Goal: Task Accomplishment & Management: Manage account settings

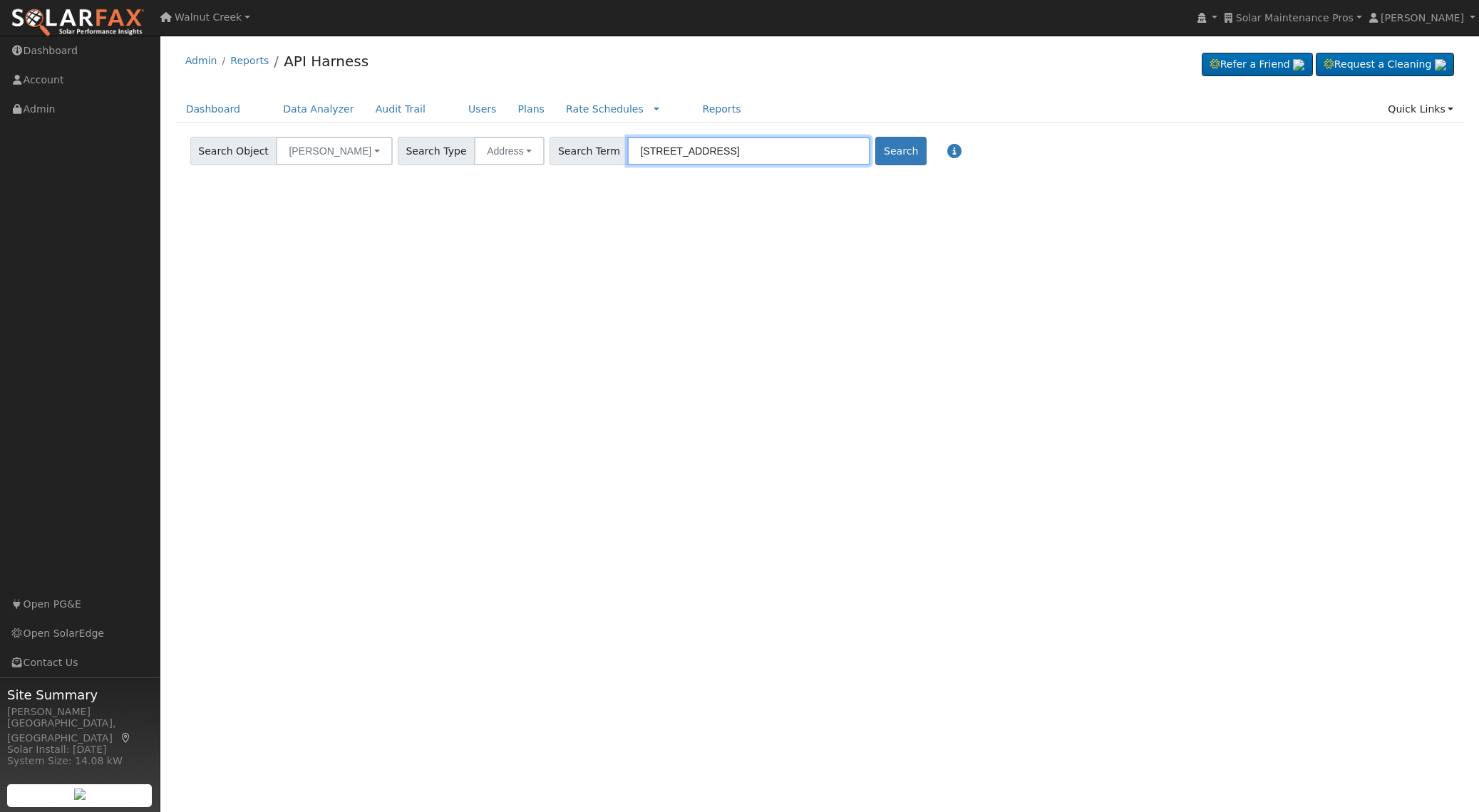
click at [672, 147] on input "[STREET_ADDRESS]" at bounding box center [748, 151] width 243 height 28
click at [672, 148] on input "[STREET_ADDRESS]" at bounding box center [748, 151] width 243 height 28
paste input "[STREET_ADDRESS]"
type input "[STREET_ADDRESS]"
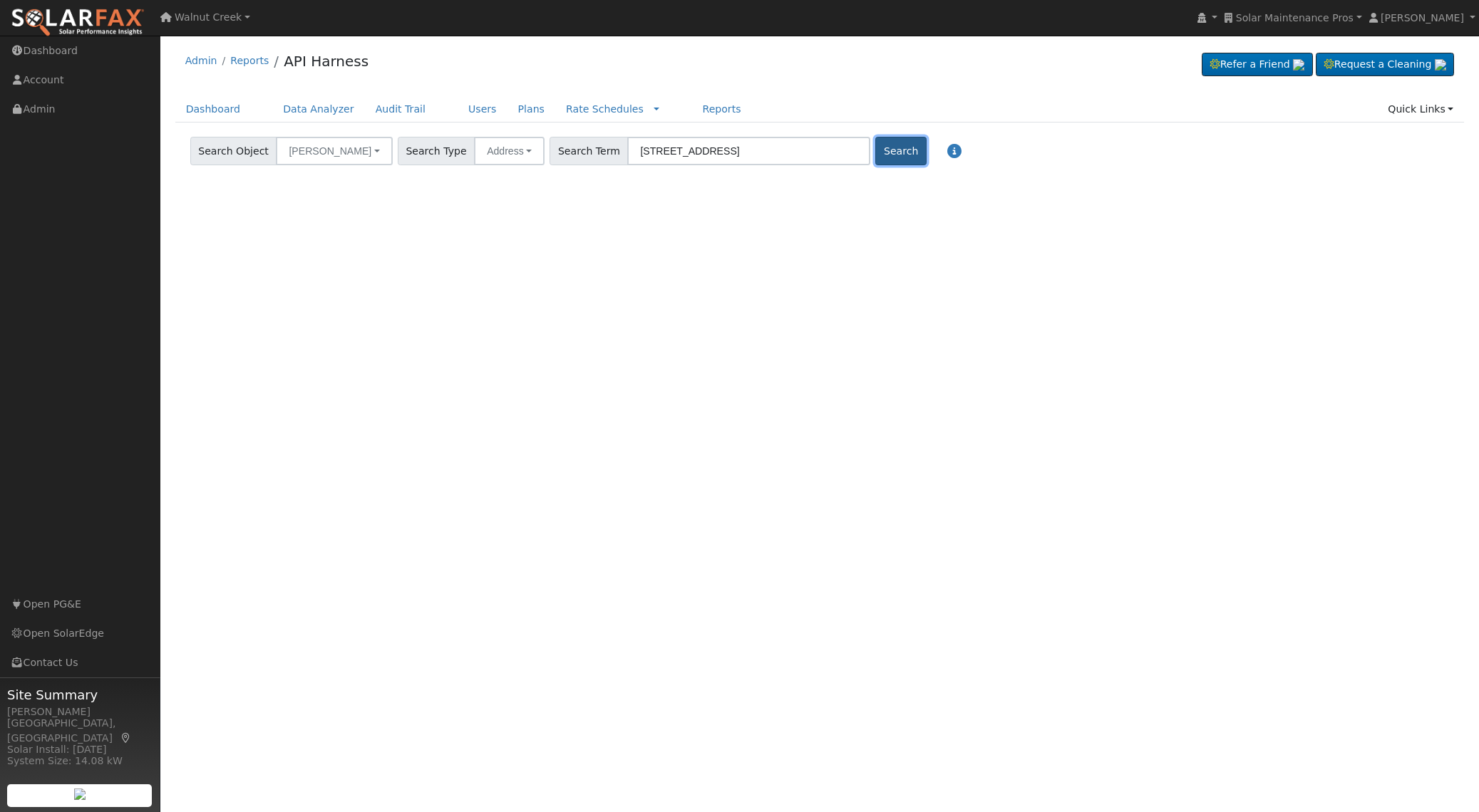
click at [875, 147] on button "Search" at bounding box center [900, 151] width 51 height 28
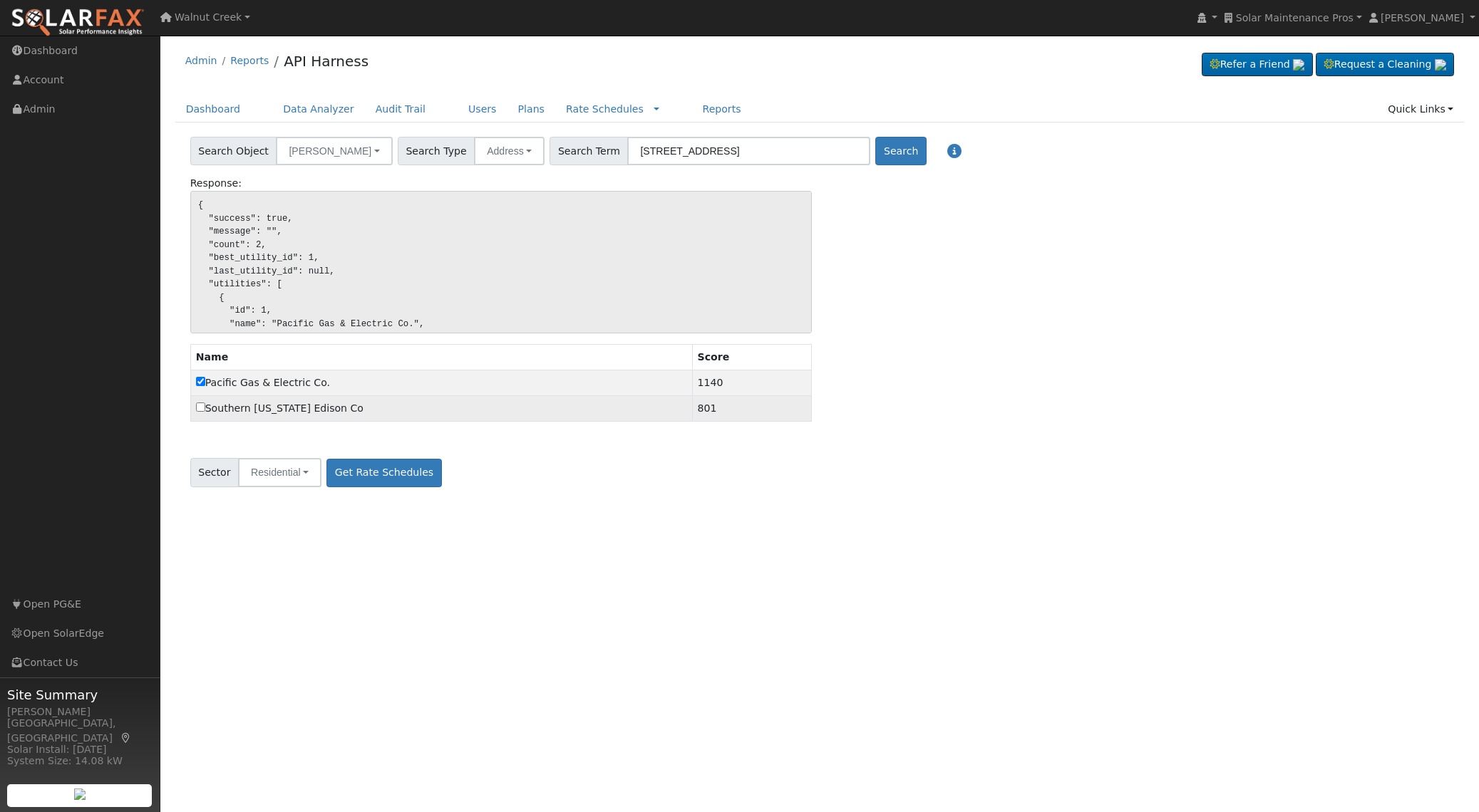
click at [277, 407] on label "Southern [US_STATE] Edison Co" at bounding box center [280, 409] width 167 height 15
click at [205, 407] on input "Southern [US_STATE] Edison Co" at bounding box center [200, 407] width 9 height 9
checkbox input "true"
checkbox input "false"
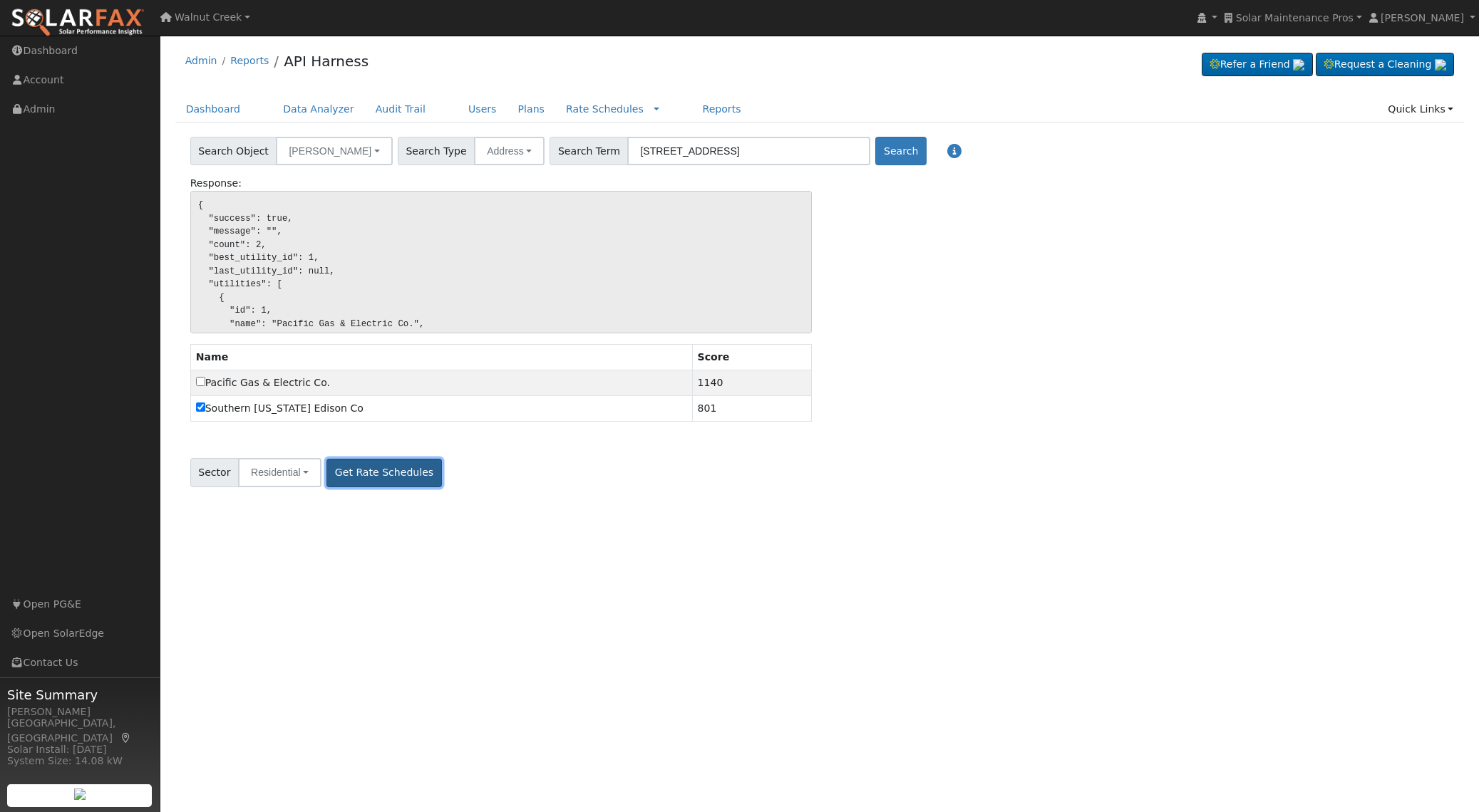
click at [363, 470] on button "Get Rate Schedules" at bounding box center [383, 473] width 114 height 28
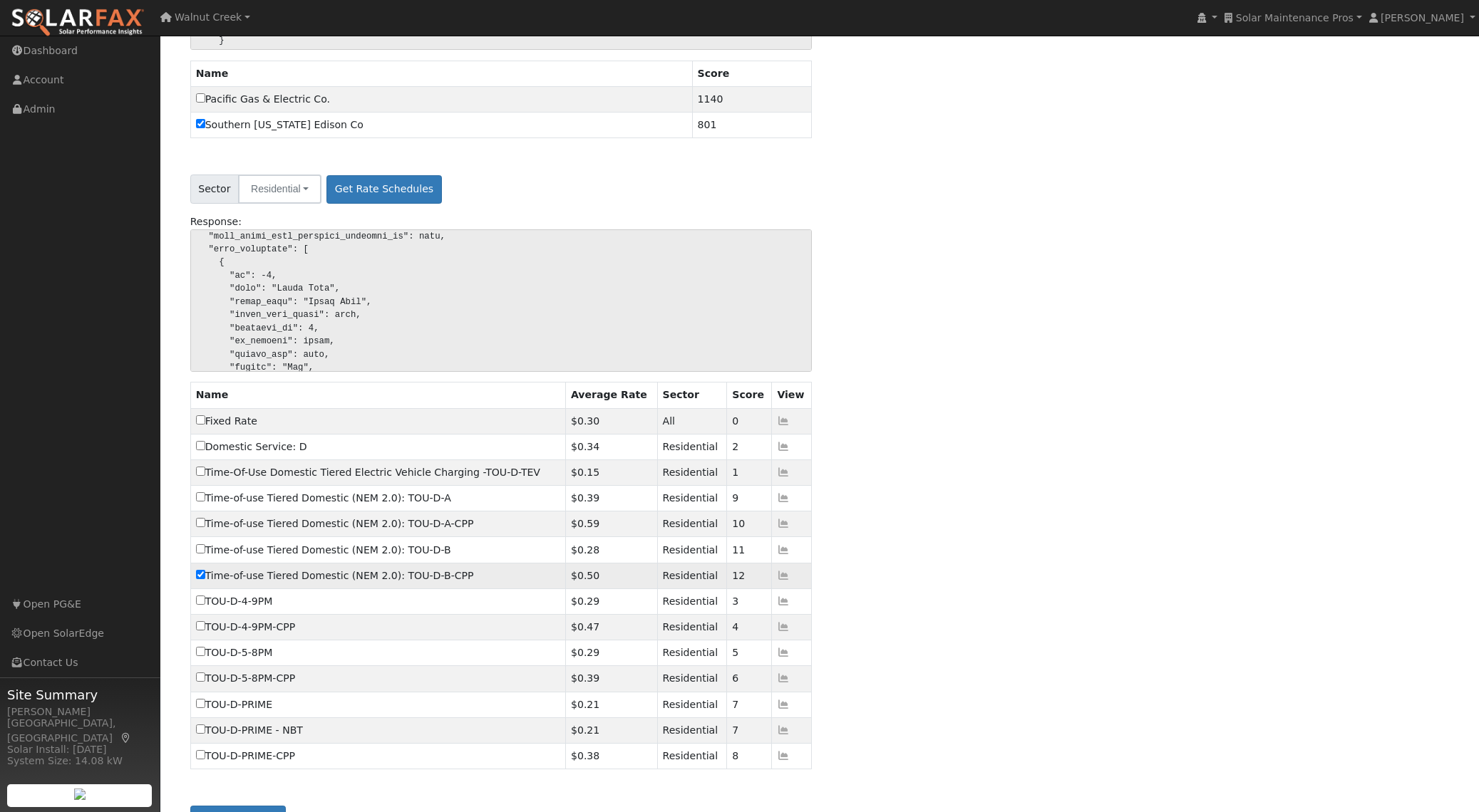
scroll to position [323, 0]
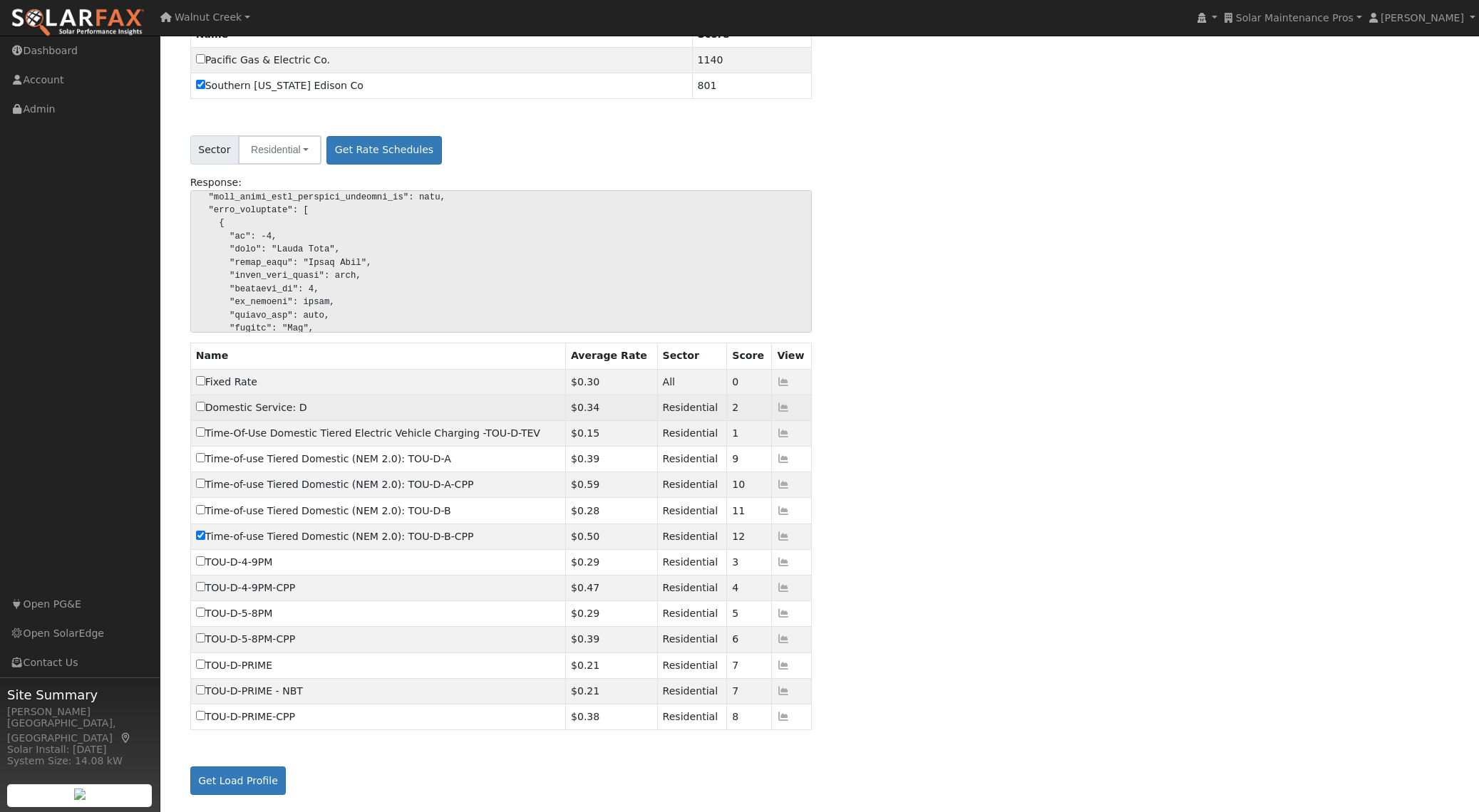
click at [301, 410] on td "Domestic Service: D" at bounding box center [377, 407] width 375 height 25
click at [265, 407] on label "Domestic Service: D" at bounding box center [251, 408] width 111 height 15
click at [205, 407] on input "Domestic Service: D" at bounding box center [200, 407] width 9 height 9
checkbox input "true"
checkbox input "false"
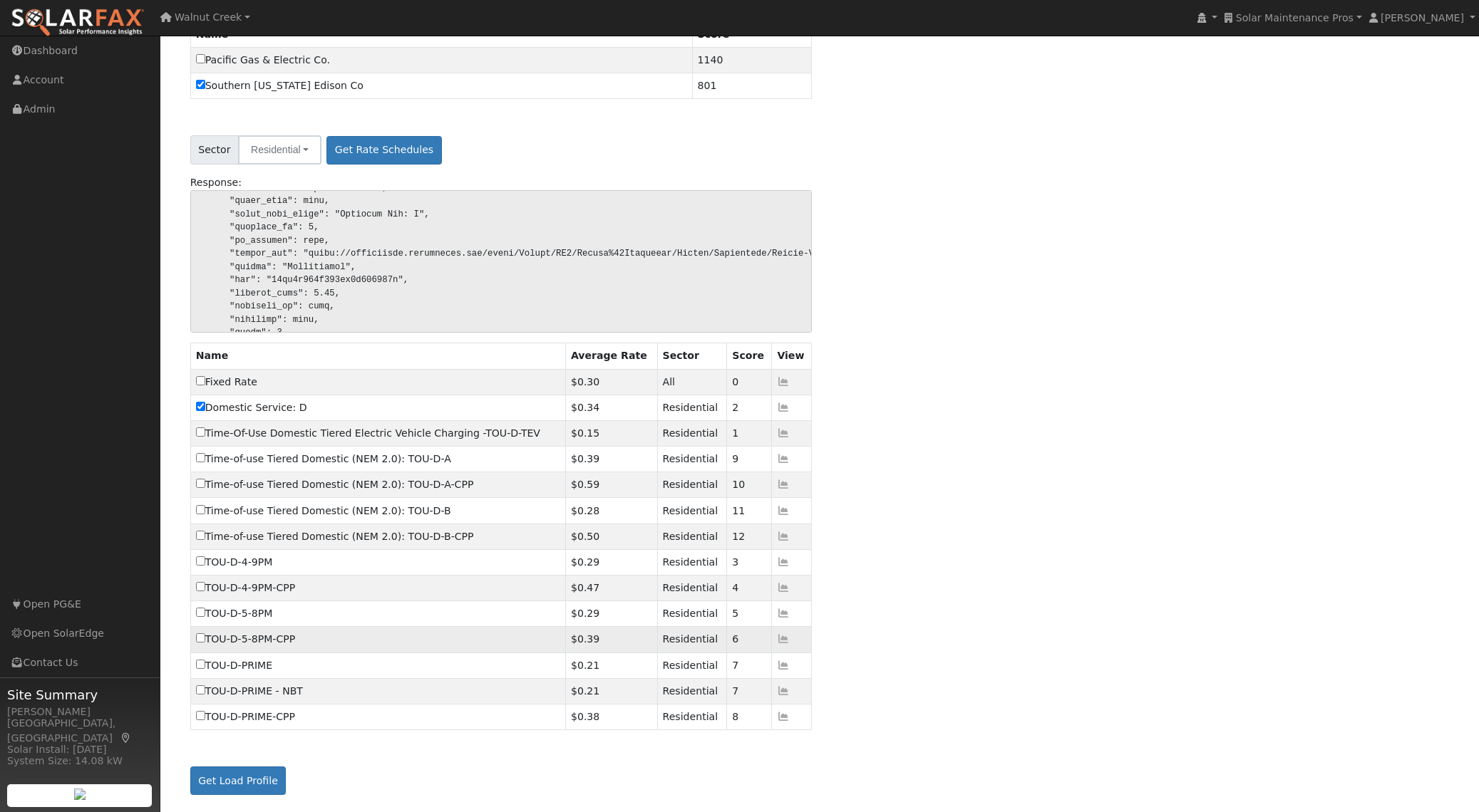
scroll to position [398, 0]
click at [782, 665] on icon at bounding box center [783, 665] width 13 height 10
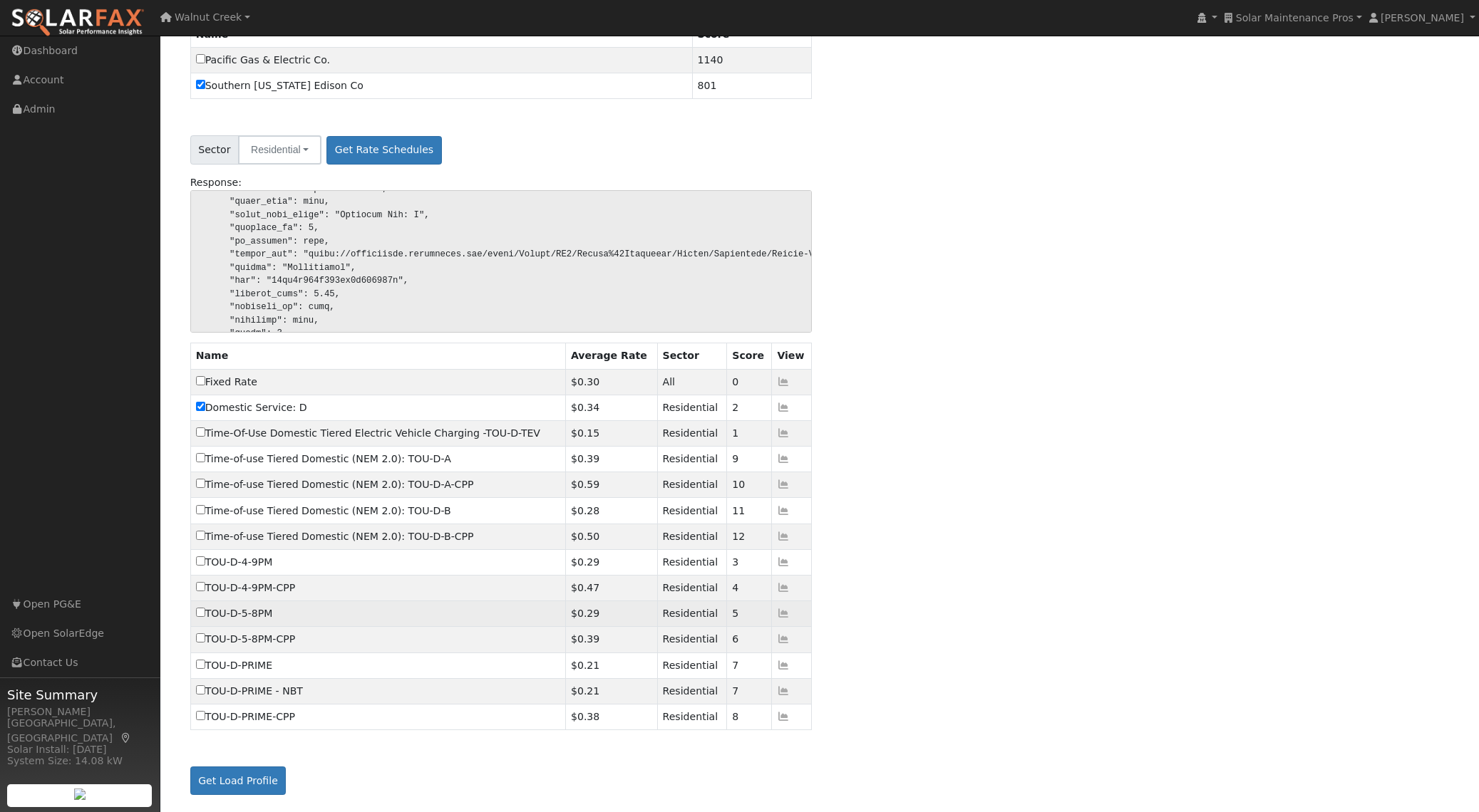
click at [266, 613] on label "TOU-D-5-8PM" at bounding box center [234, 614] width 77 height 15
click at [205, 613] on input "TOU-D-5-8PM" at bounding box center [200, 612] width 9 height 9
checkbox input "true"
checkbox input "false"
click at [783, 612] on icon at bounding box center [783, 613] width 13 height 10
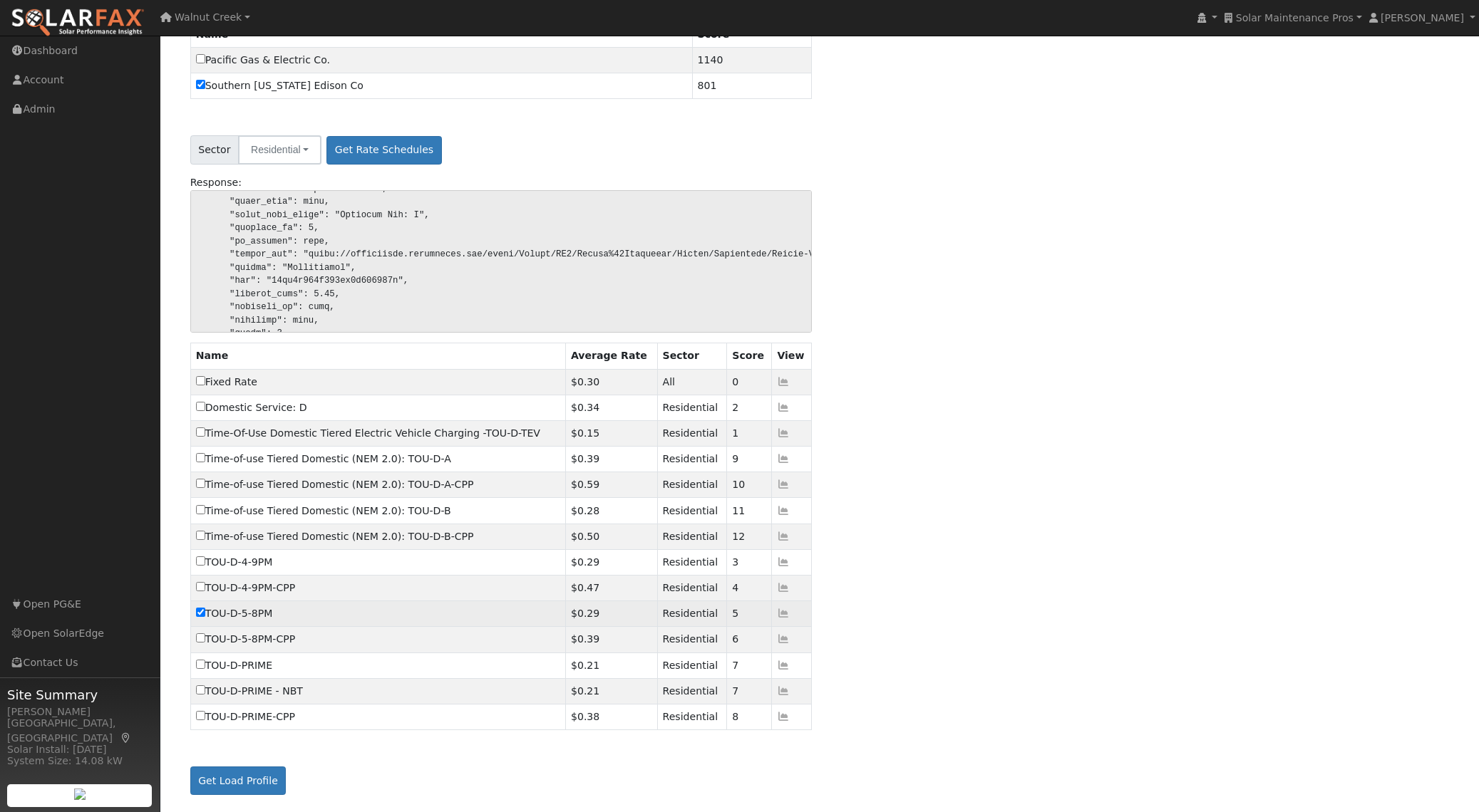
click at [219, 615] on label "TOU-D-5-8PM" at bounding box center [234, 614] width 77 height 15
click at [205, 615] on input "TOU-D-5-8PM" at bounding box center [200, 612] width 9 height 9
checkbox input "false"
drag, startPoint x: 220, startPoint y: 615, endPoint x: 278, endPoint y: 614, distance: 58.0
click at [277, 614] on td "TOU-D-5-8PM" at bounding box center [377, 614] width 375 height 25
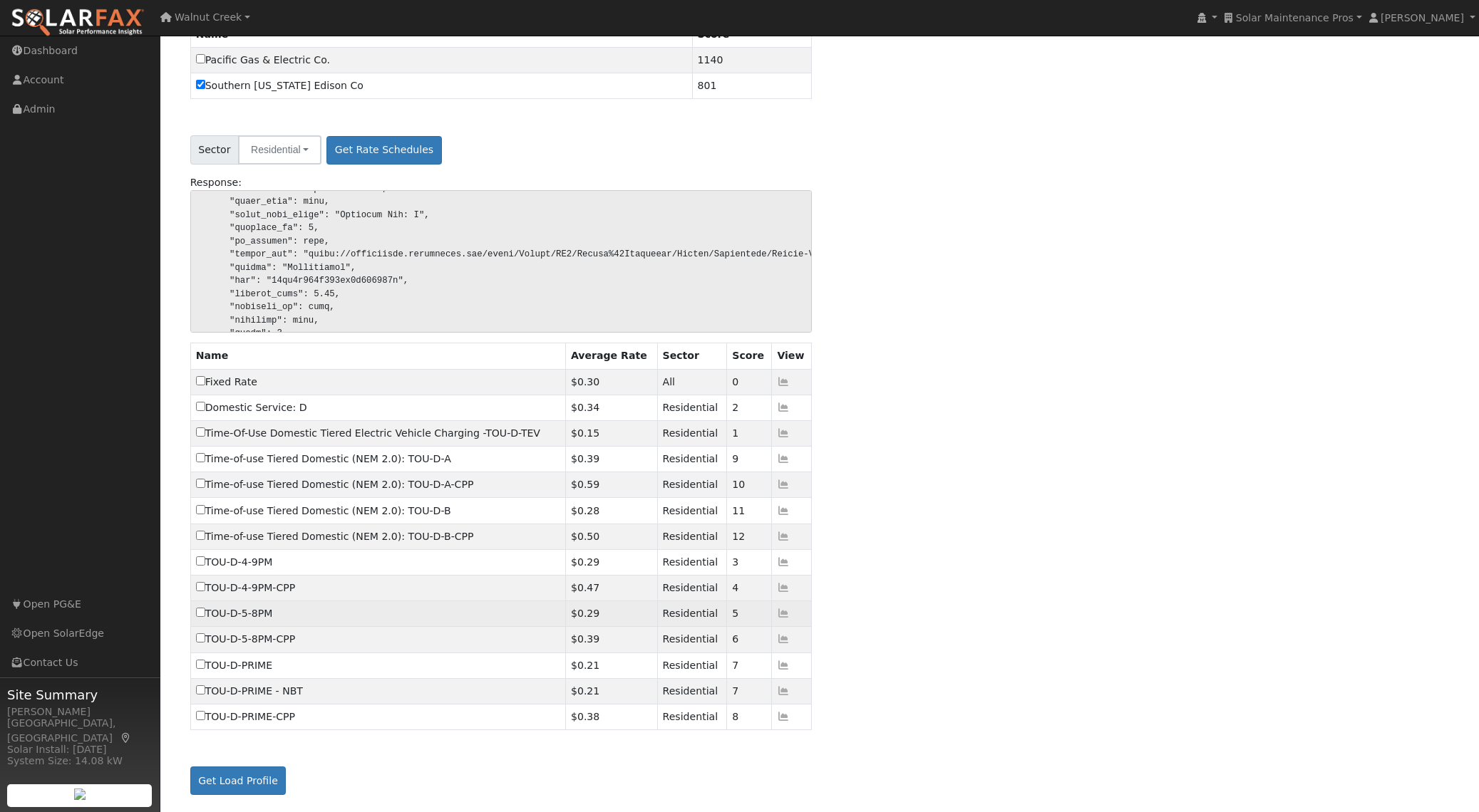
copy label "TOU-D-5-8PM"
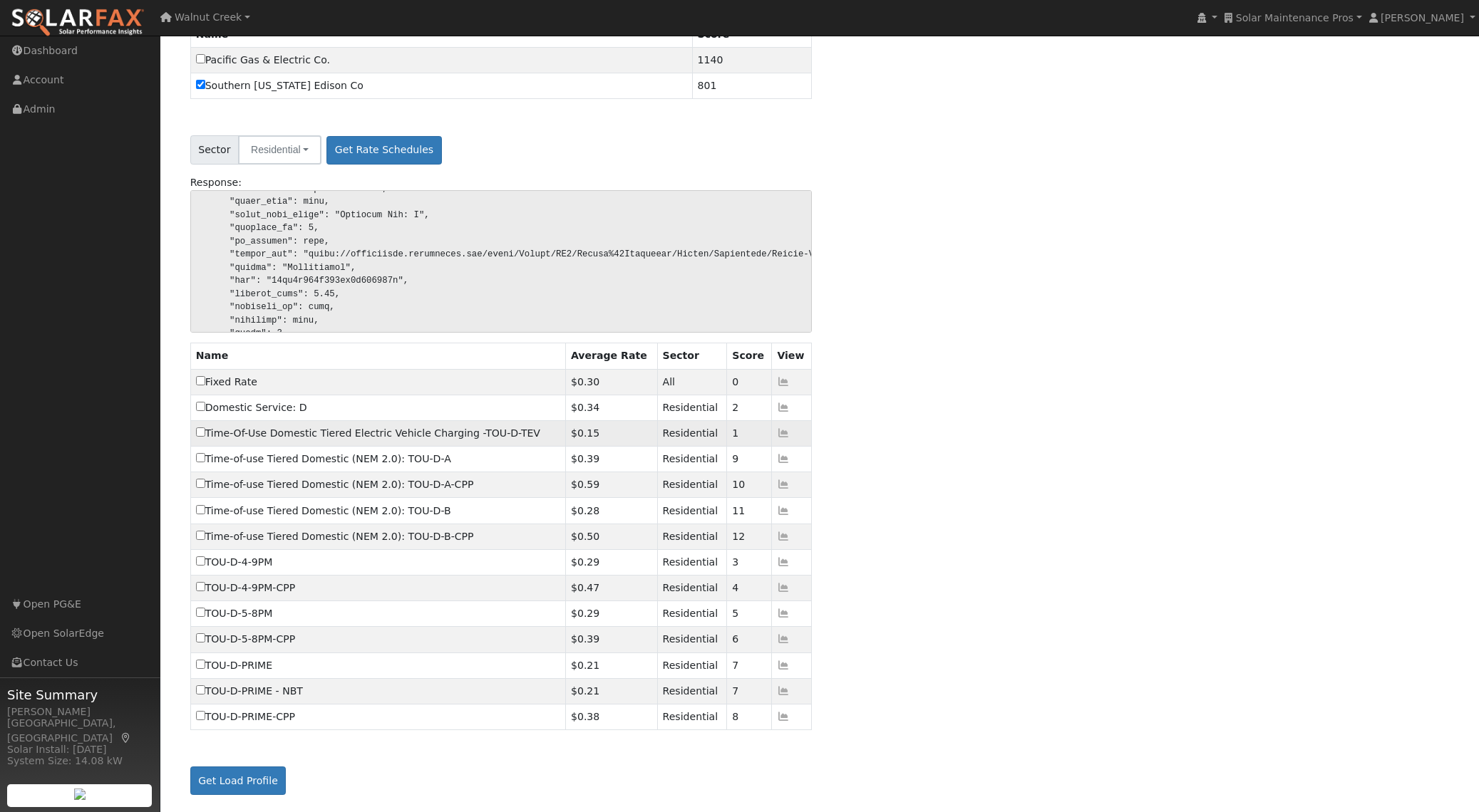
copy label "TOU-D-5-8PM"
click at [468, 220] on pre at bounding box center [501, 261] width 622 height 143
click at [379, 281] on pre at bounding box center [501, 261] width 622 height 143
click at [378, 281] on pre at bounding box center [501, 261] width 622 height 143
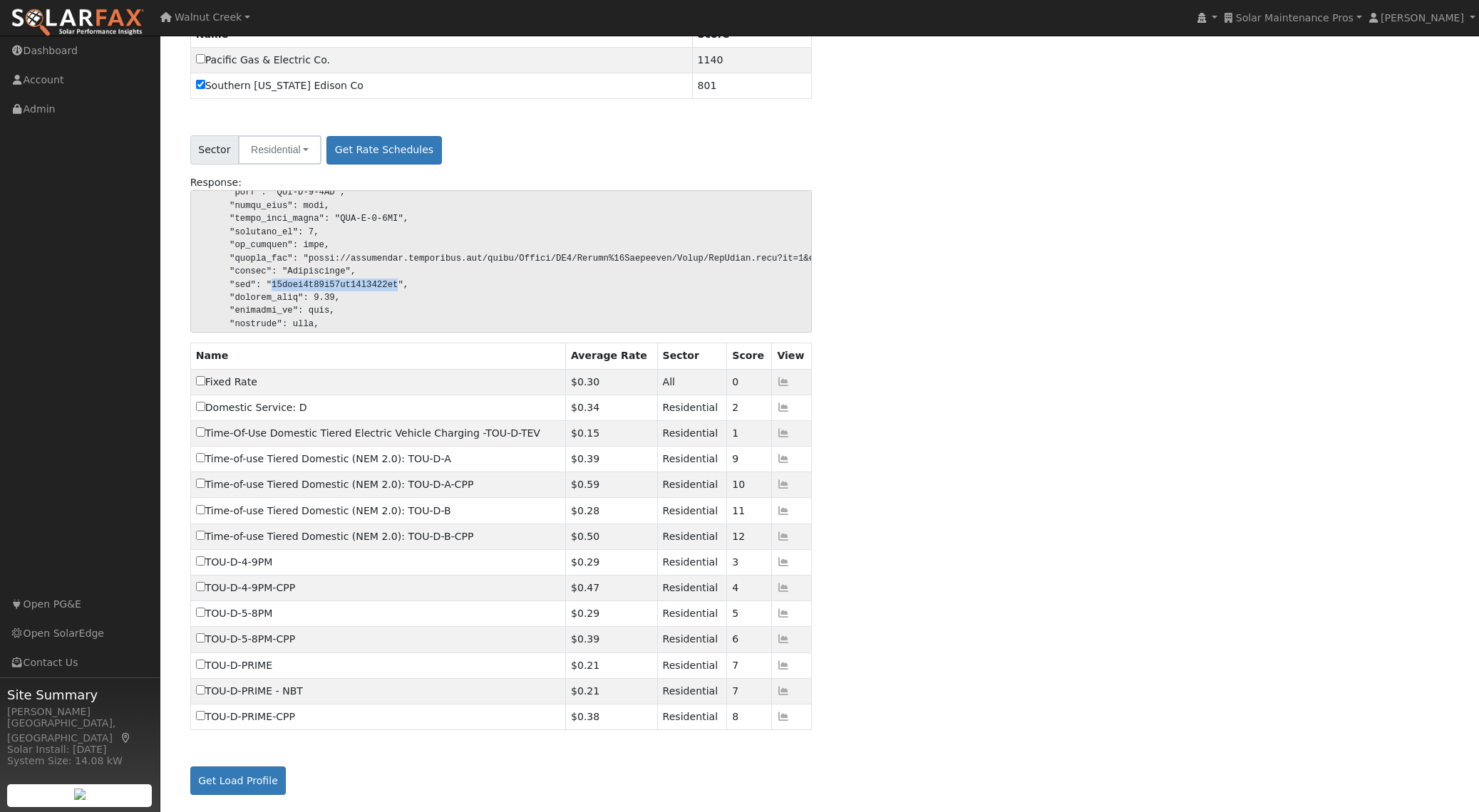
copy pre "66cdef4a39f88aa55a0168cf"
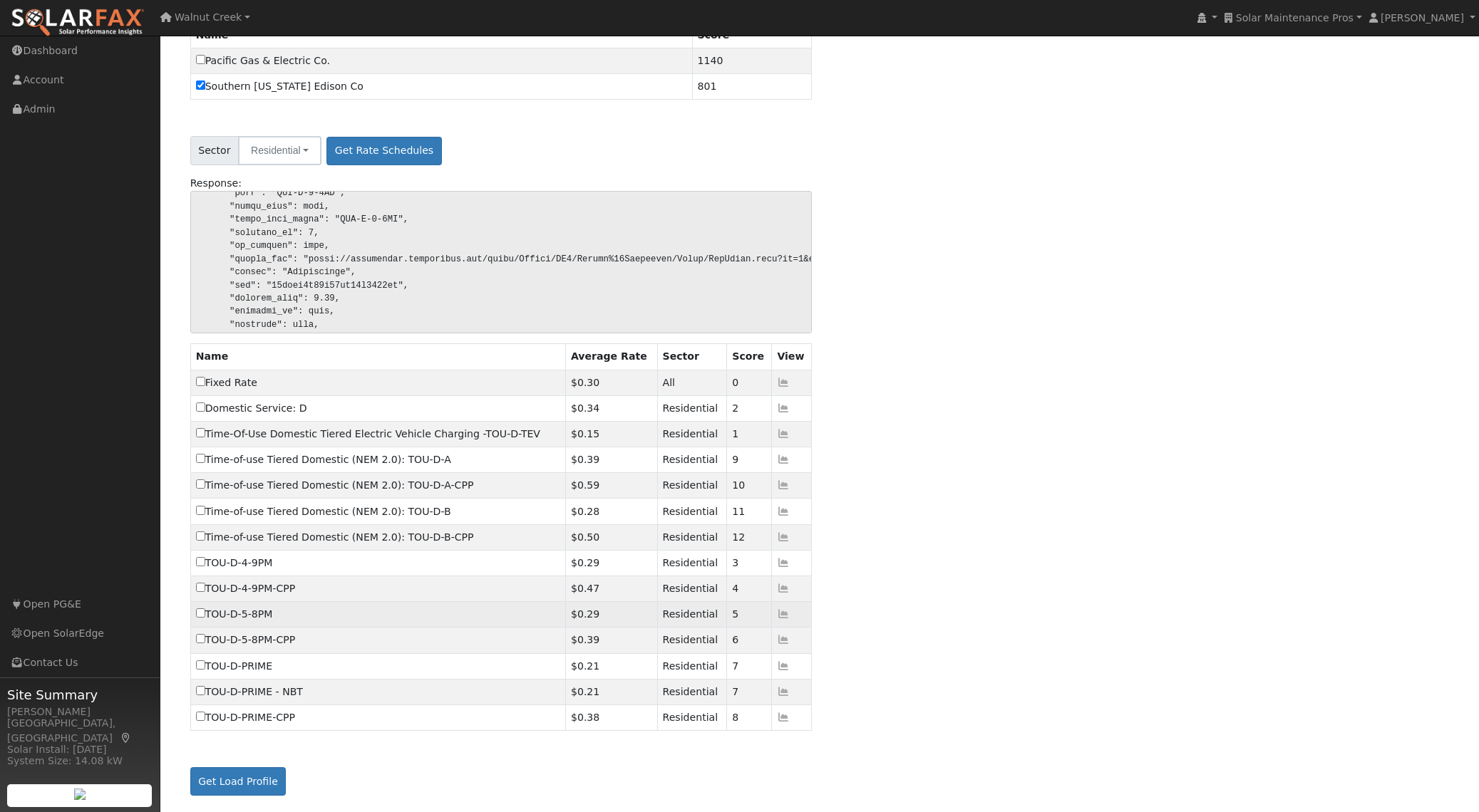
click at [784, 615] on icon at bounding box center [783, 614] width 13 height 10
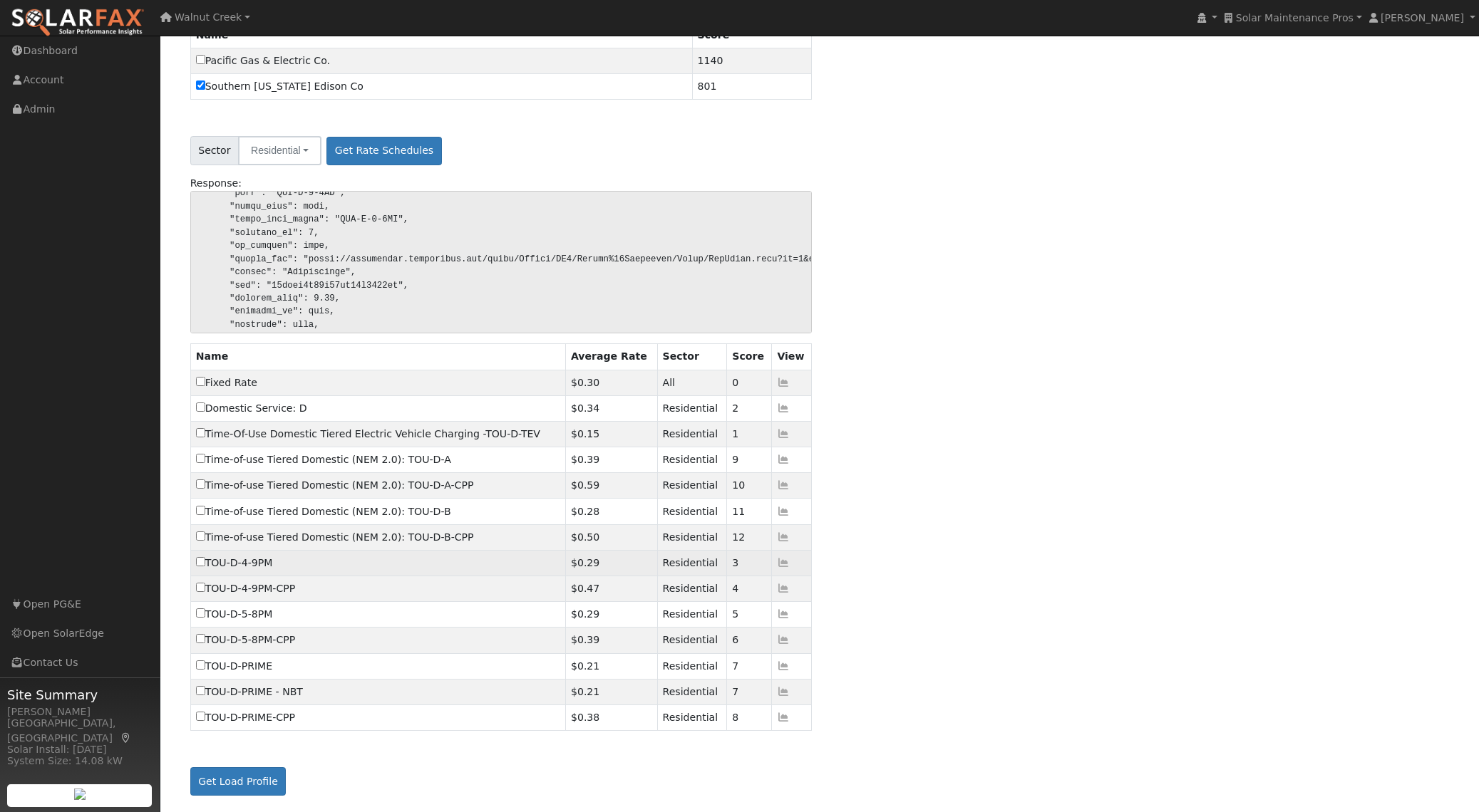
click at [784, 567] on icon at bounding box center [783, 562] width 13 height 10
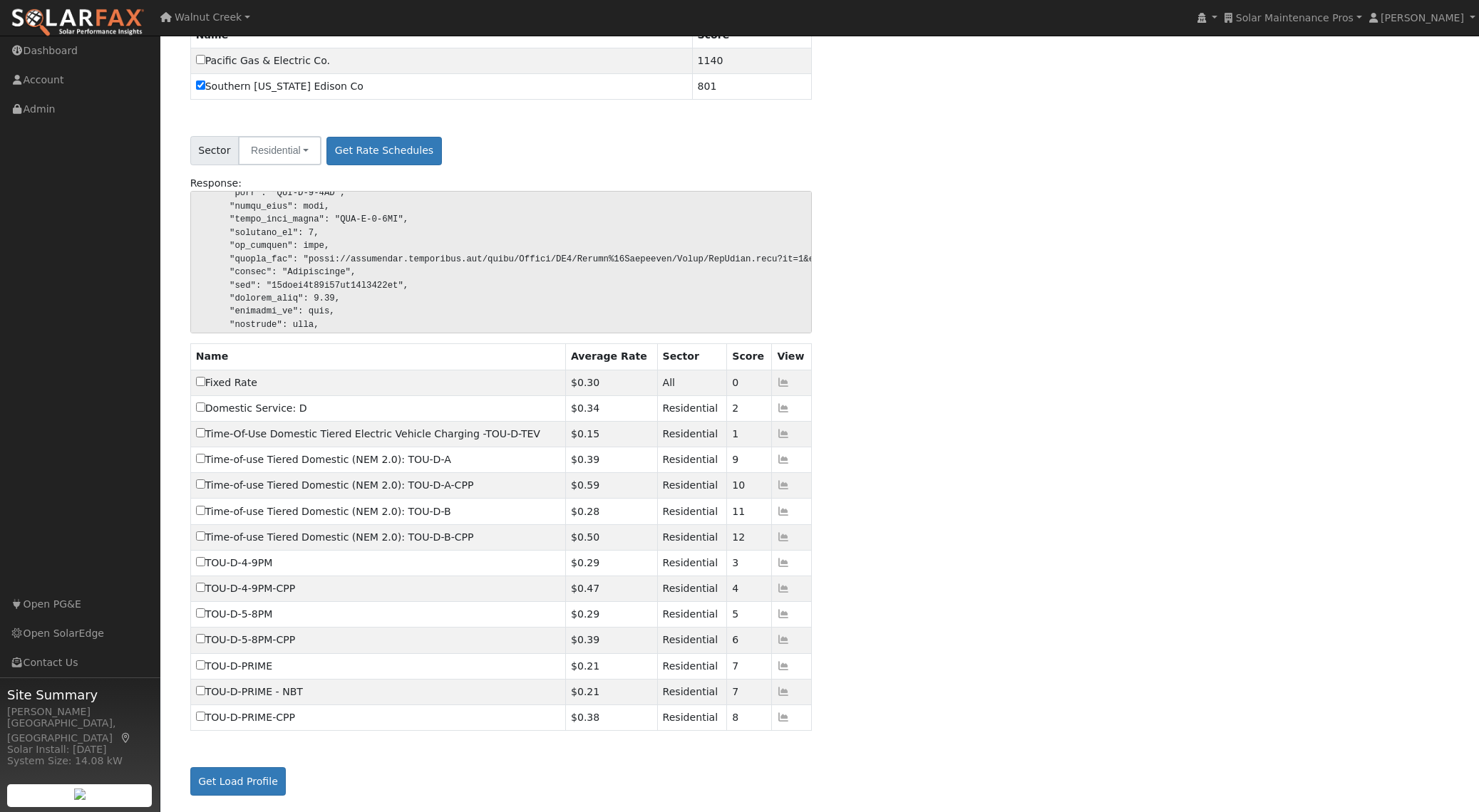
scroll to position [0, 0]
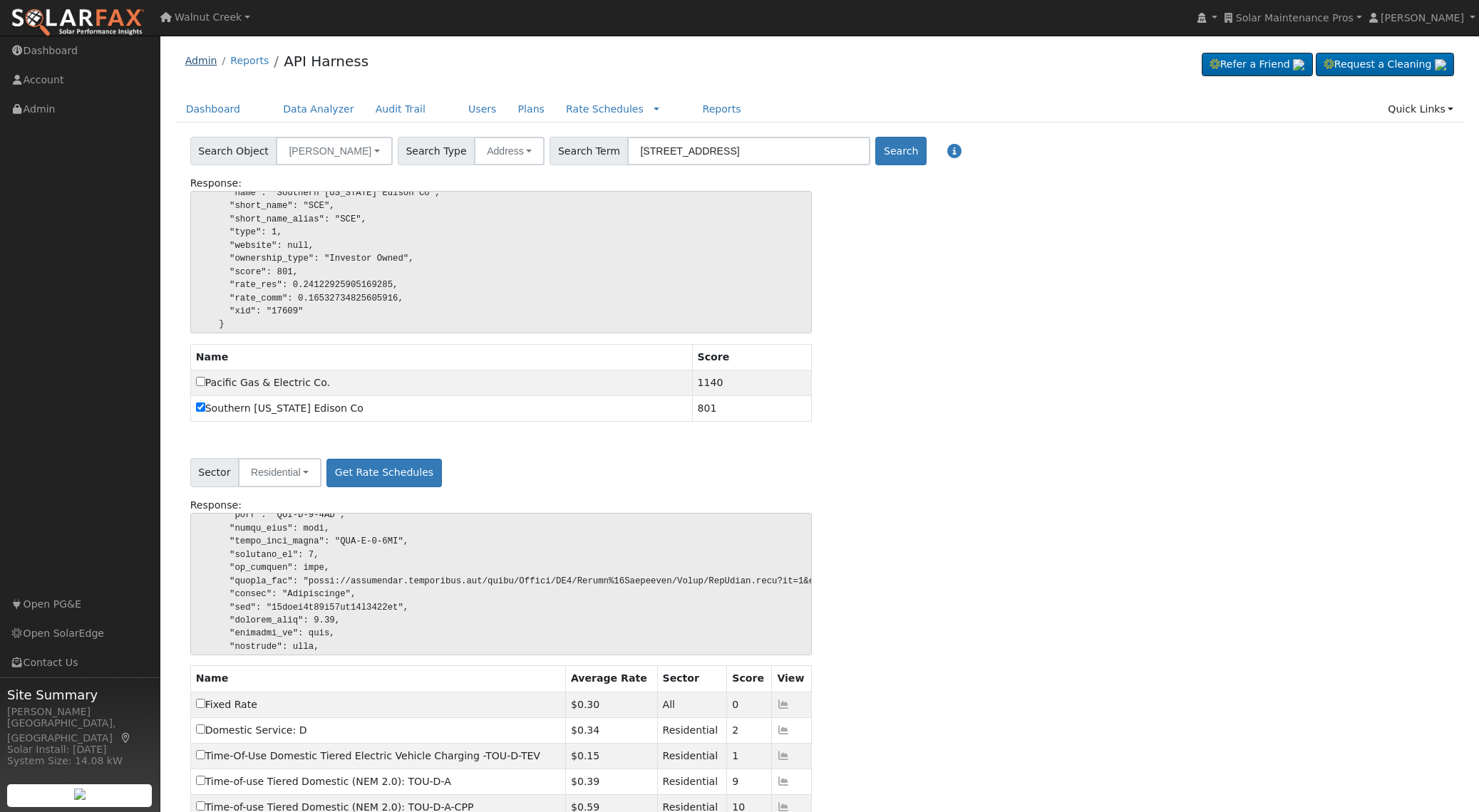
click at [191, 57] on link "Admin" at bounding box center [201, 60] width 32 height 11
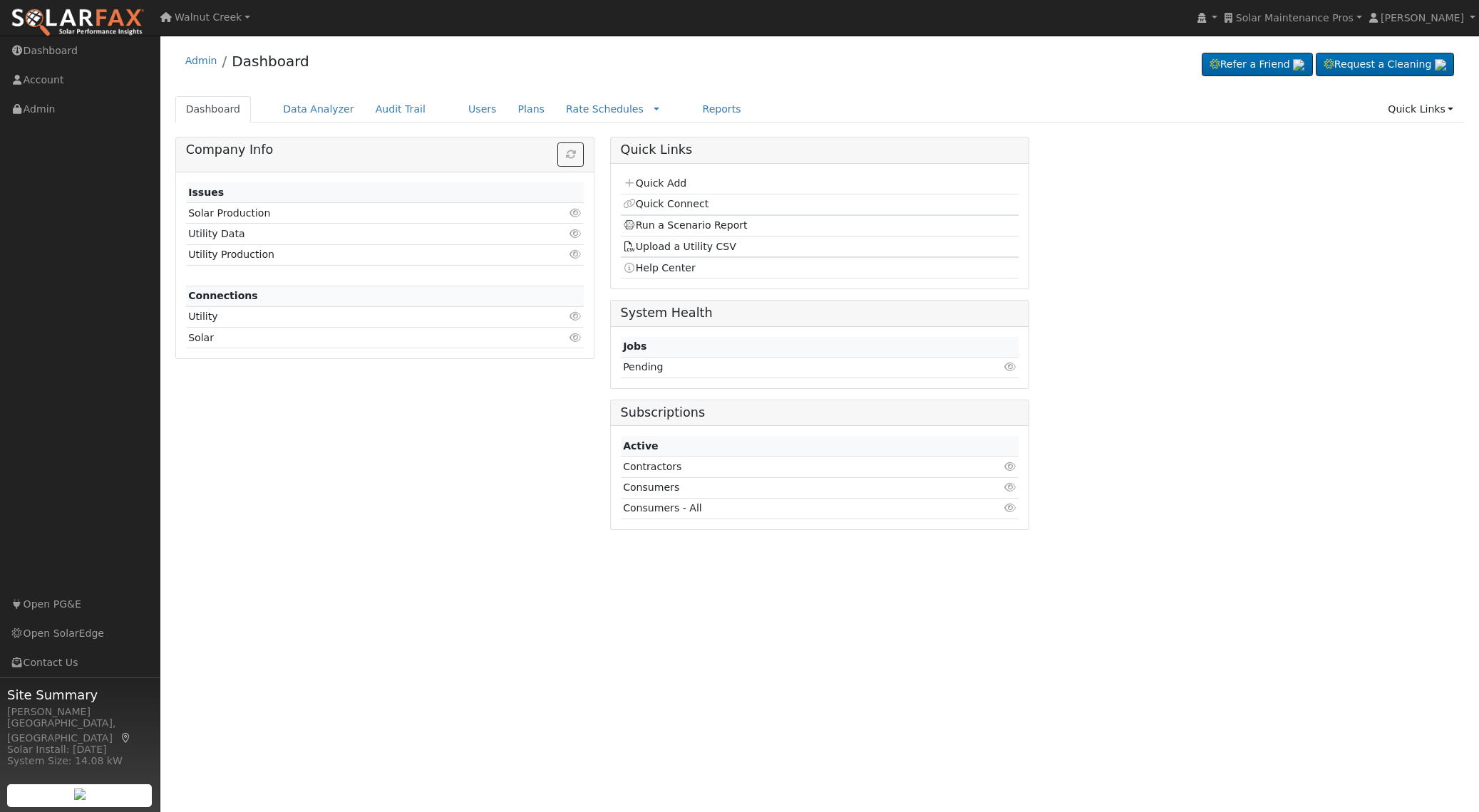
click at [1012, 365] on icon at bounding box center [1009, 366] width 13 height 10
click at [459, 106] on link "Users" at bounding box center [482, 109] width 50 height 26
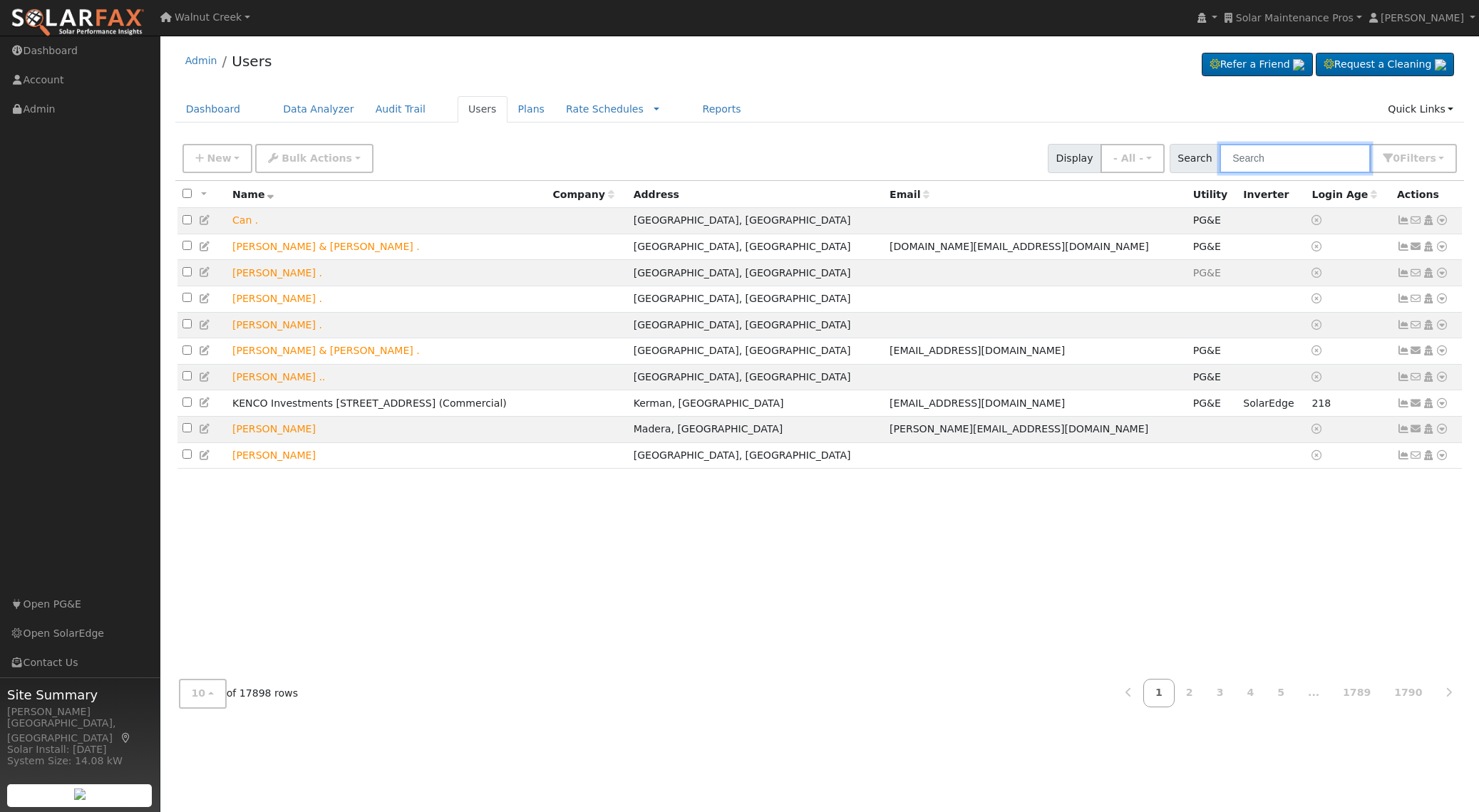
click at [1263, 153] on input "text" at bounding box center [1295, 159] width 151 height 29
paste input "Mary Camper"
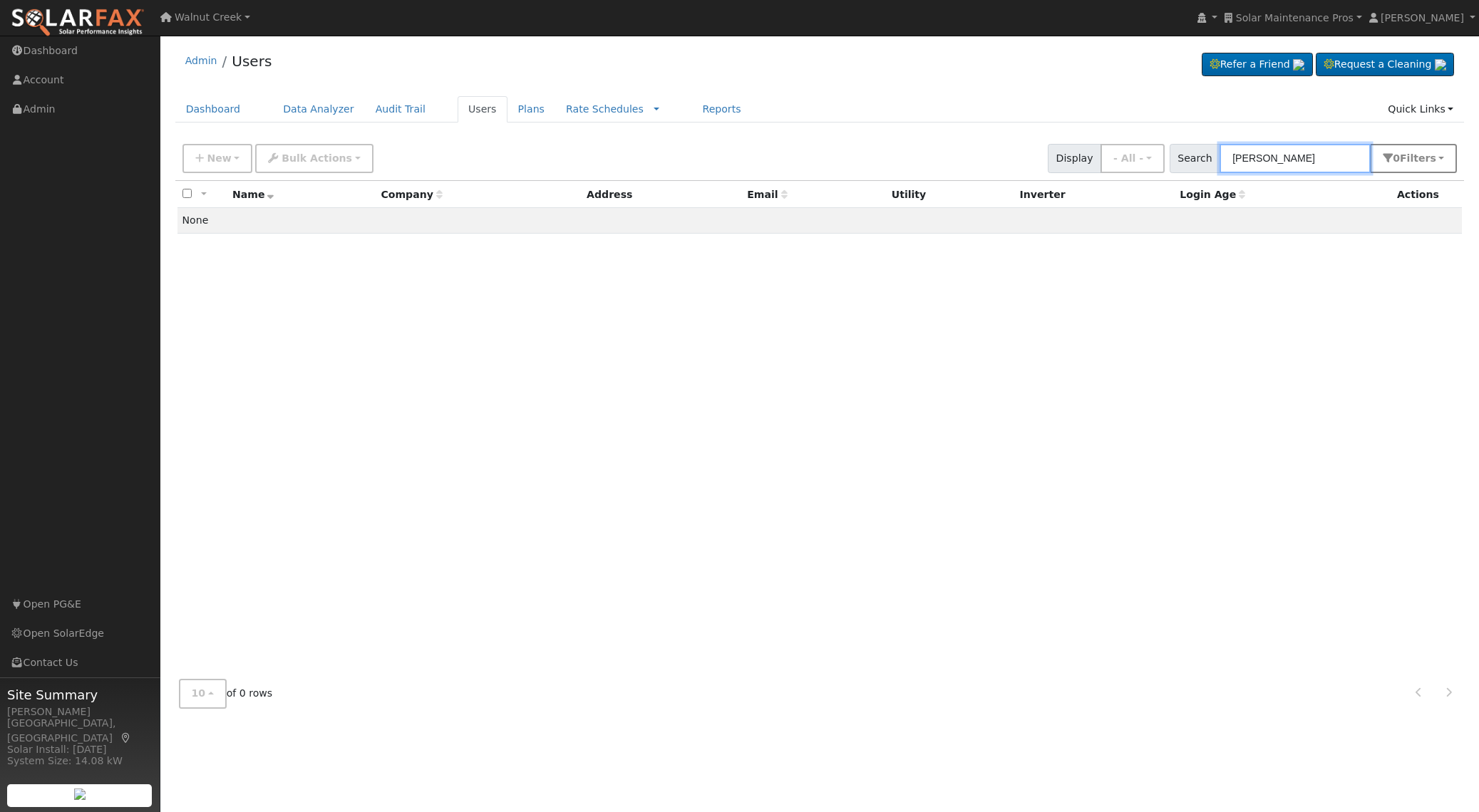
type input "Mary Camper"
click at [1396, 172] on button "0 Filter s" at bounding box center [1413, 159] width 87 height 29
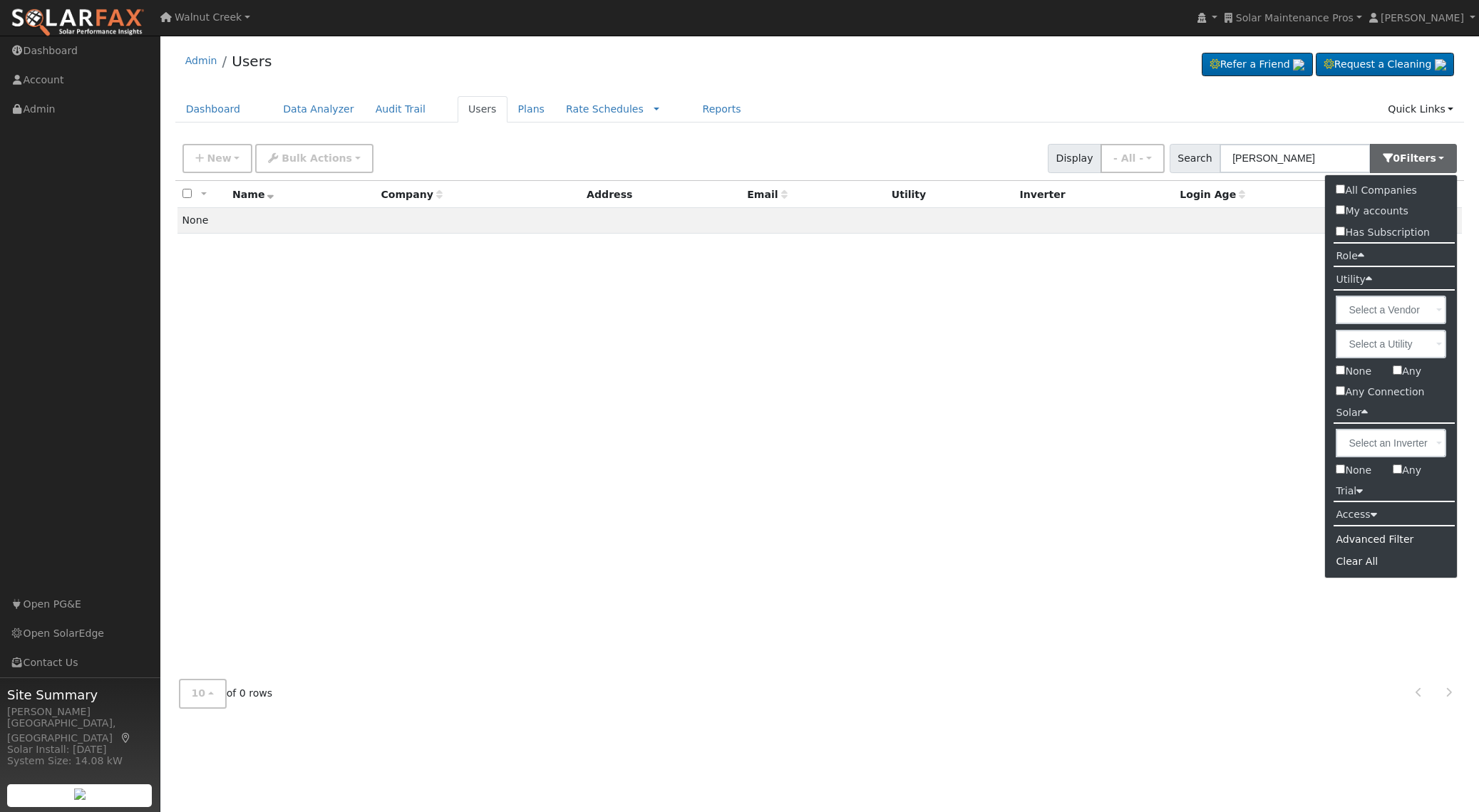
click at [1386, 196] on label "All Companies" at bounding box center [1376, 191] width 102 height 21
click at [1344, 194] on input "All Companies" at bounding box center [1340, 189] width 9 height 9
checkbox input "true"
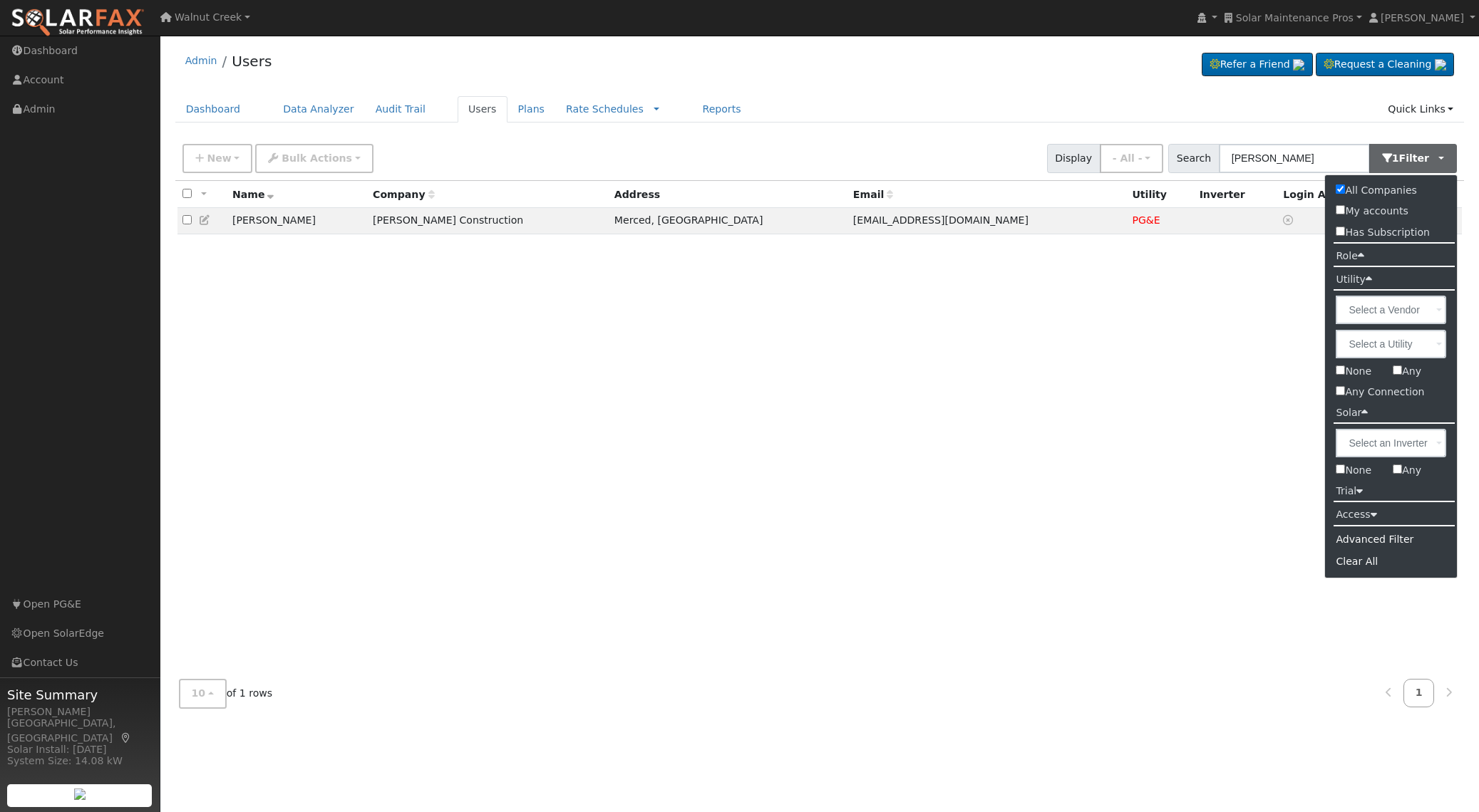
click at [790, 329] on div "All None All on page None on page Name Company Address Email Utility Inverter L…" at bounding box center [820, 425] width 1289 height 487
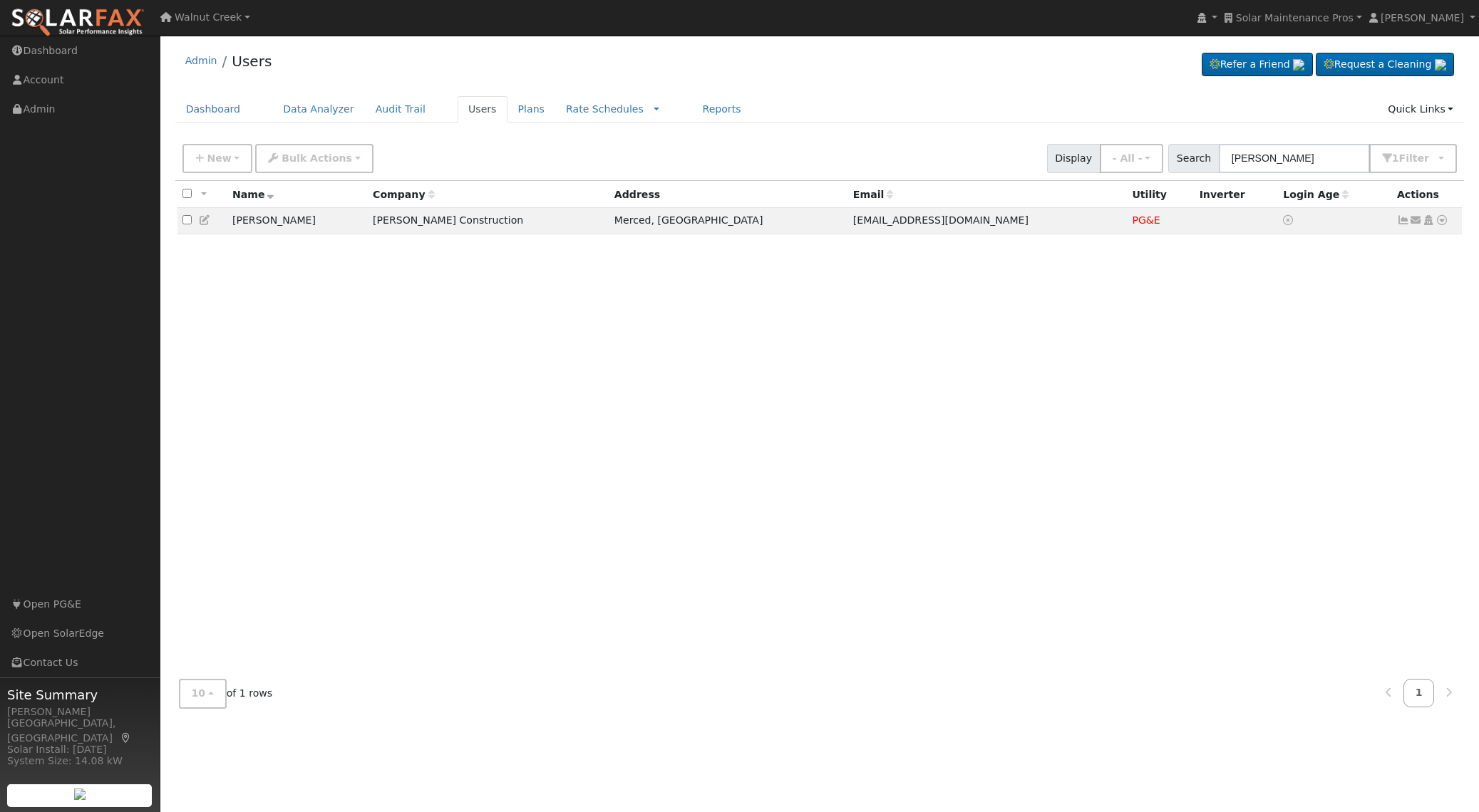
click at [205, 219] on icon at bounding box center [205, 220] width 13 height 10
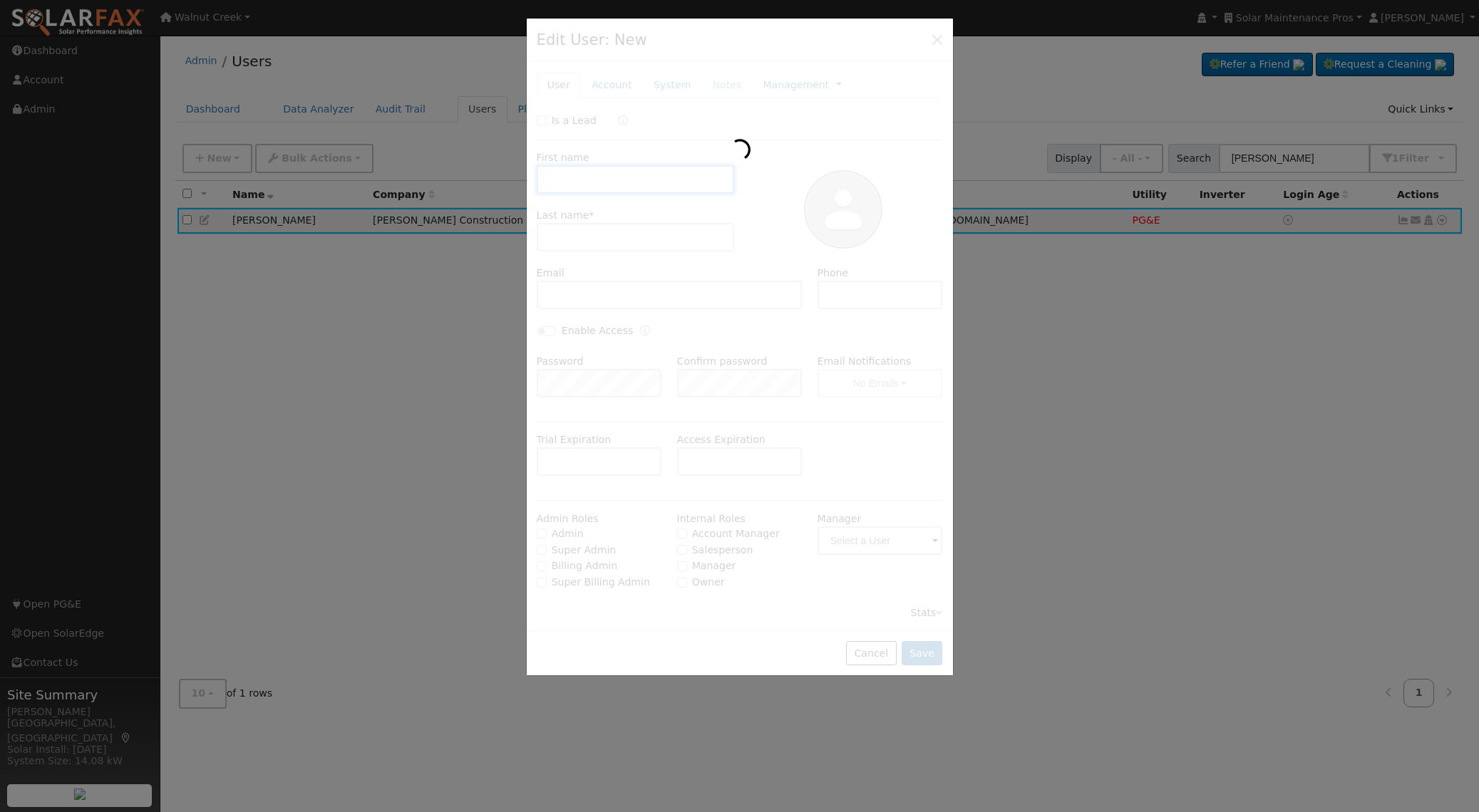
type input "Mary"
type input "Camper"
type input "marycamper@yahoo.com"
type input "Default Account"
type input "2830 Ardell Dr"
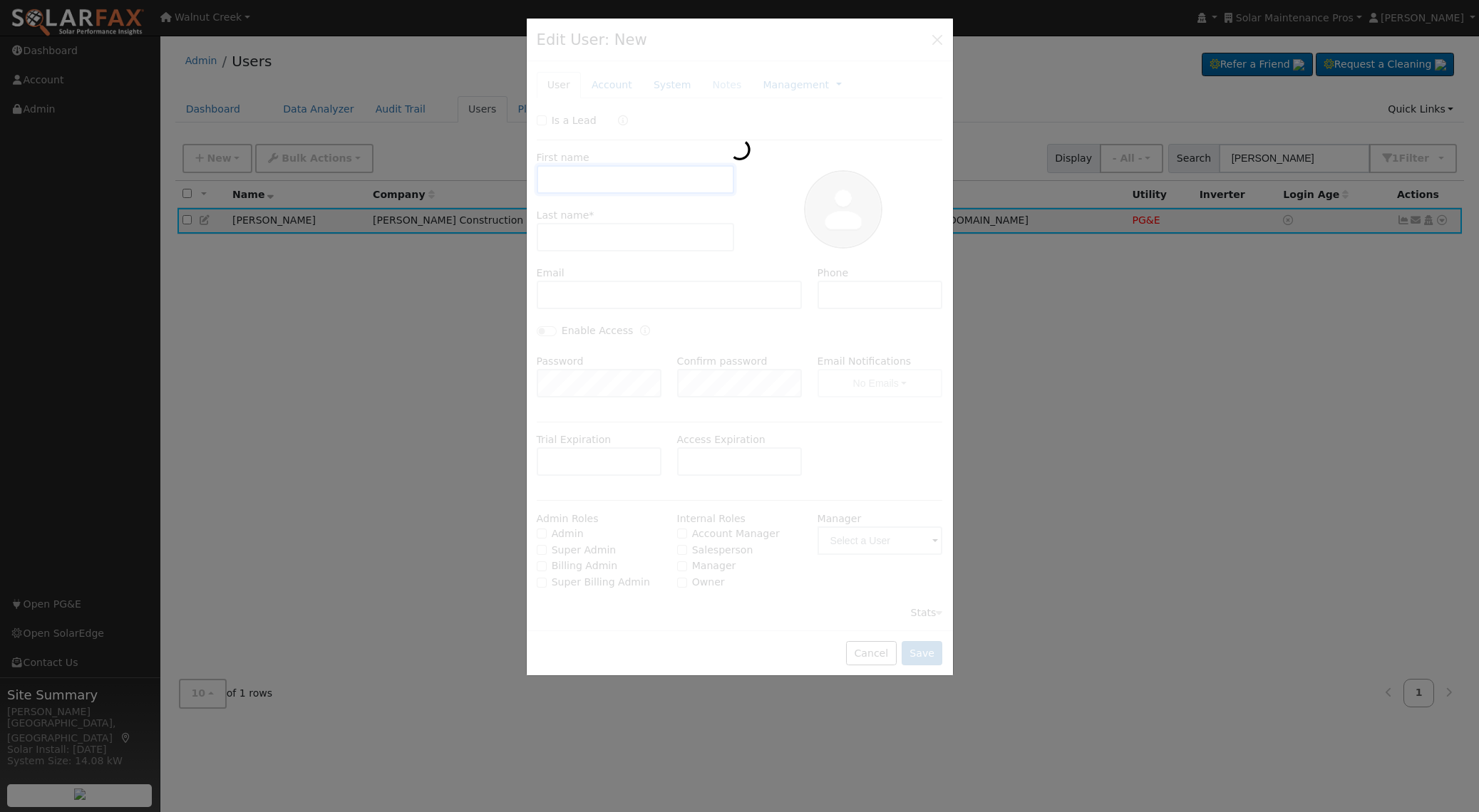
type input "Merced"
type input "CA"
type input "95348"
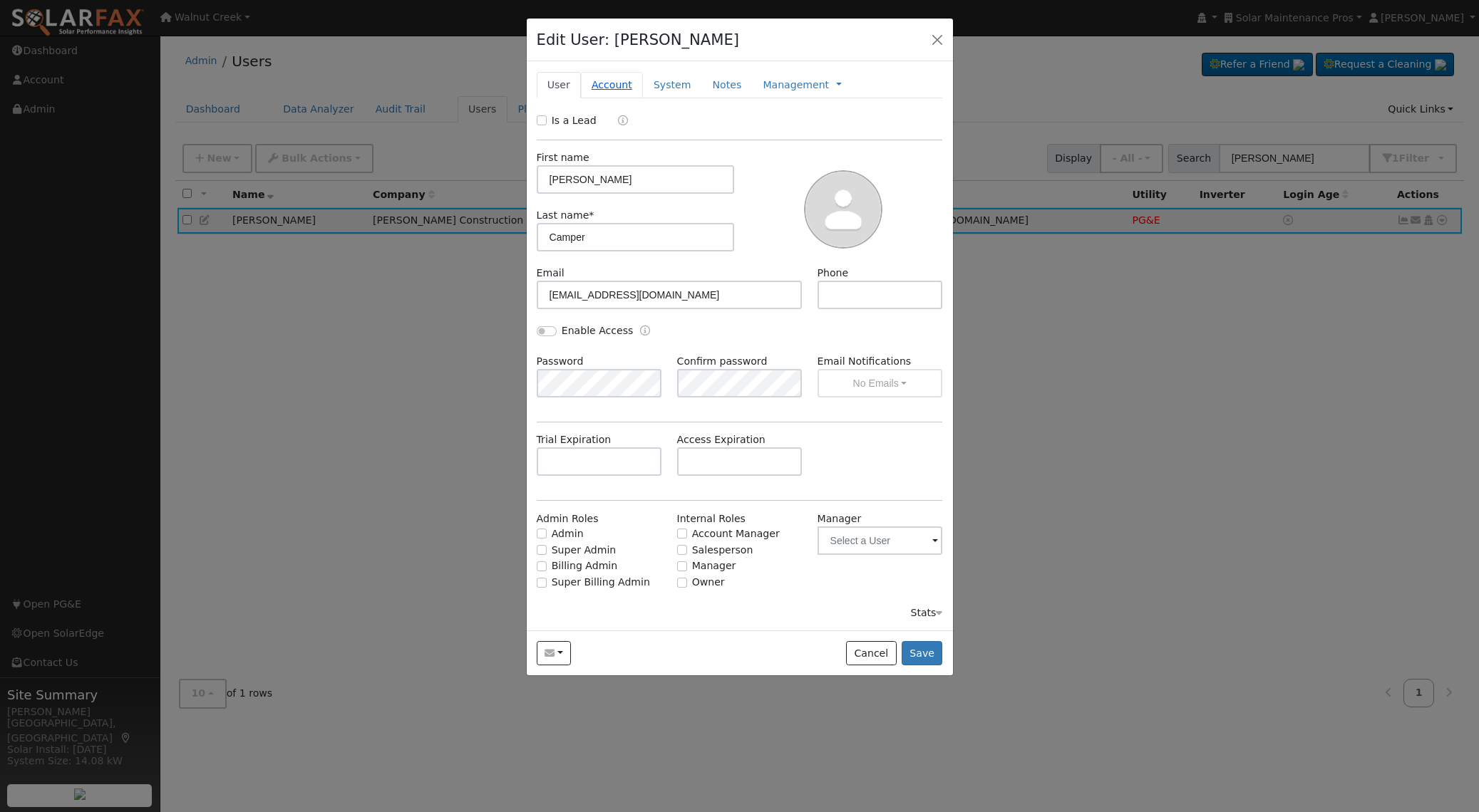
click at [614, 84] on link "Account" at bounding box center [612, 84] width 62 height 26
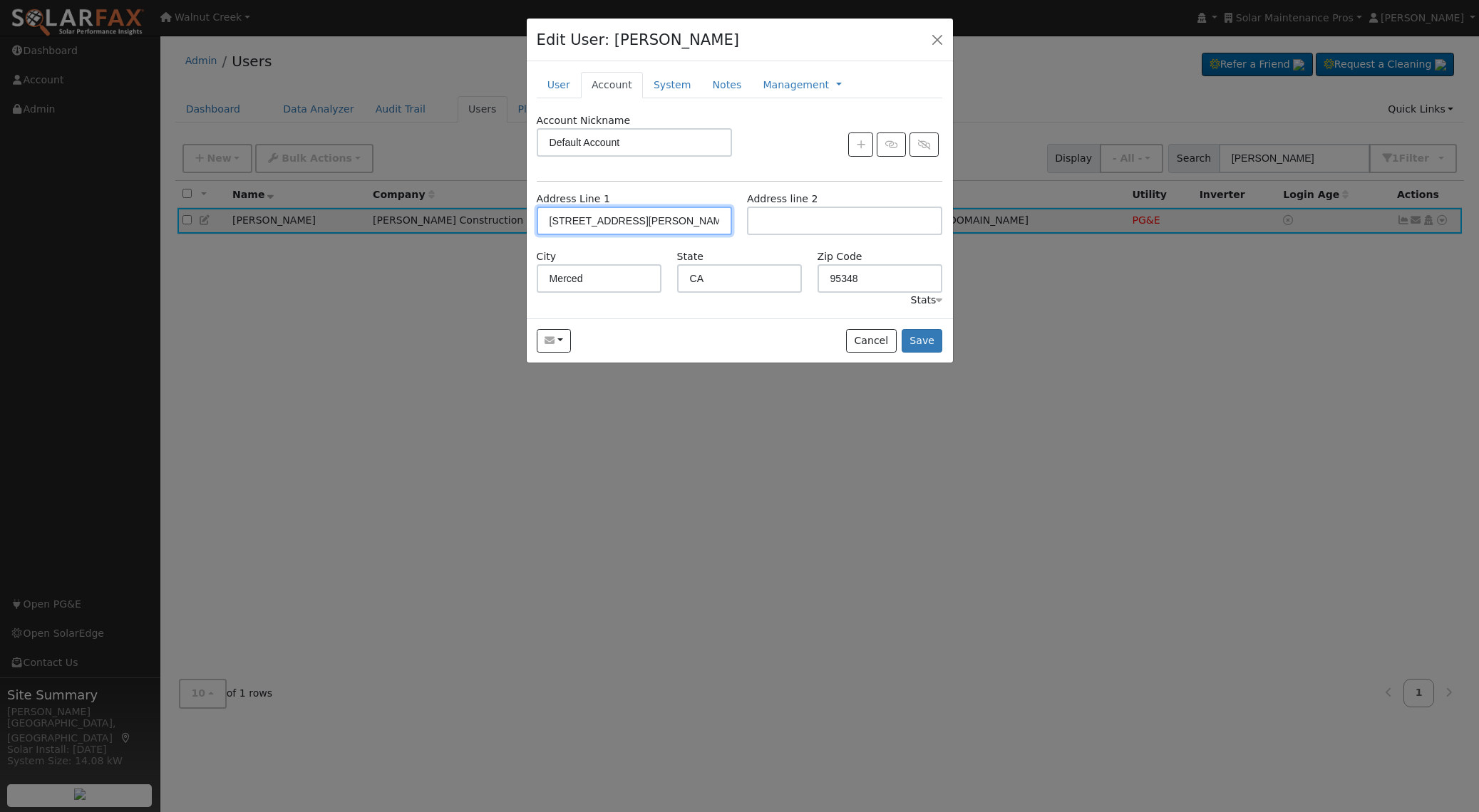
click at [565, 221] on input "2830 Ardell Dr" at bounding box center [634, 221] width 195 height 28
drag, startPoint x: 565, startPoint y: 221, endPoint x: 630, endPoint y: 220, distance: 65.0
click at [630, 220] on input "2830 Ardell Dr" at bounding box center [634, 221] width 195 height 28
